Goal: Navigation & Orientation: Find specific page/section

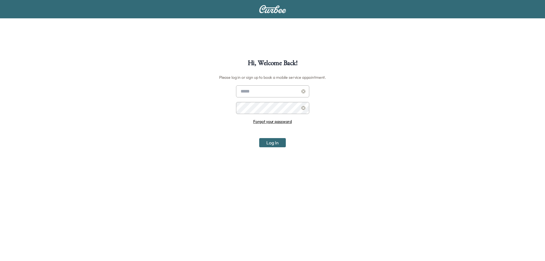
type input "**********"
click at [272, 143] on button "Log In" at bounding box center [272, 142] width 27 height 9
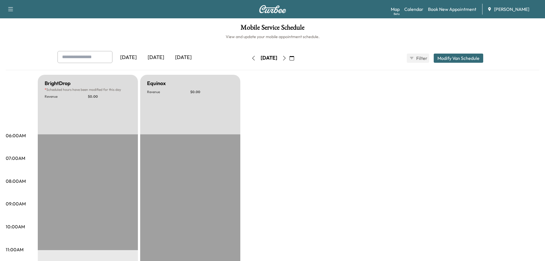
click at [160, 57] on div "[DATE]" at bounding box center [155, 57] width 27 height 13
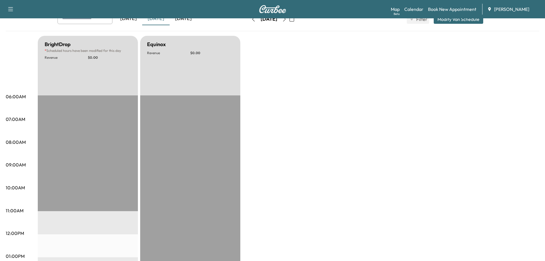
scroll to position [29, 0]
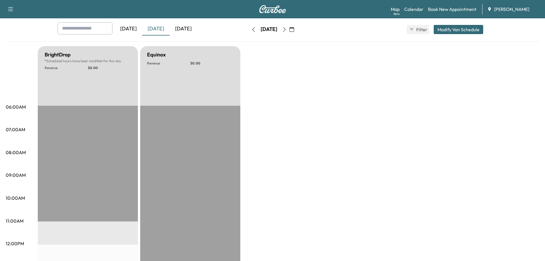
click at [294, 30] on icon "button" at bounding box center [292, 29] width 5 height 5
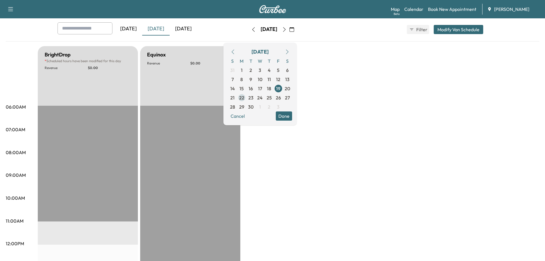
click at [244, 97] on span "22" at bounding box center [241, 97] width 5 height 7
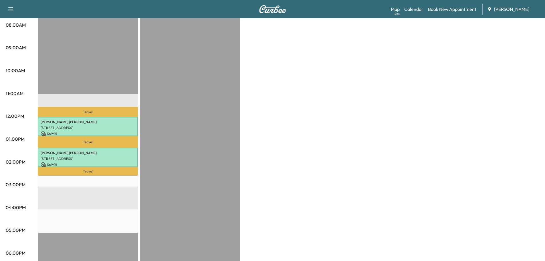
scroll to position [172, 0]
